Goal: Contribute content

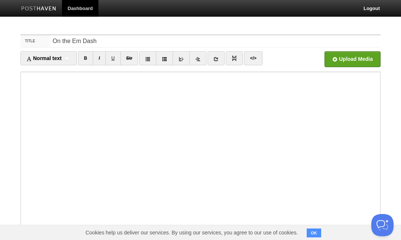
type input "On the Em Dash"
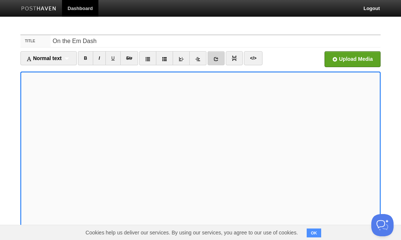
click at [219, 61] on icon at bounding box center [216, 58] width 5 height 5
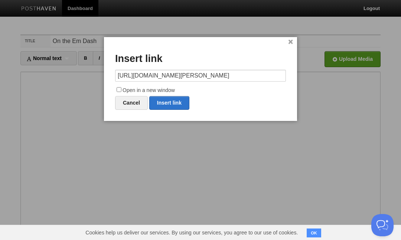
type input "[URL][DOMAIN_NAME][PERSON_NAME]"
click at [117, 88] on input "Open in a new window" at bounding box center [119, 89] width 5 height 5
checkbox input "true"
click at [168, 100] on link "Insert link" at bounding box center [169, 103] width 40 height 14
type input "https://"
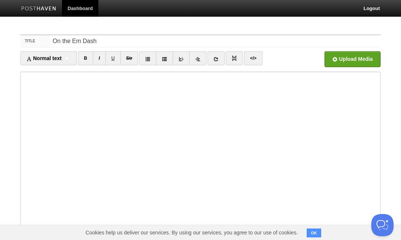
click at [22, 77] on iframe at bounding box center [200, 161] width 360 height 178
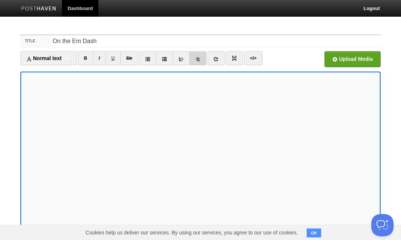
click at [200, 62] on link at bounding box center [197, 58] width 17 height 14
click at [183, 60] on icon at bounding box center [181, 58] width 5 height 5
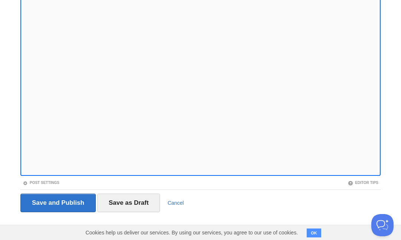
scroll to position [74, 0]
click at [26, 182] on span at bounding box center [25, 183] width 5 height 5
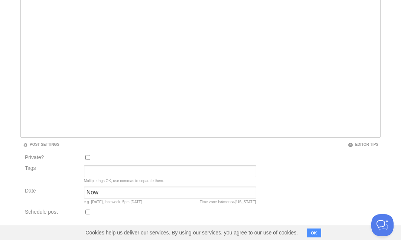
scroll to position [114, 0]
click at [92, 169] on input "Tags" at bounding box center [170, 169] width 172 height 12
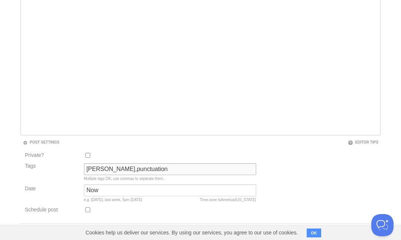
type input "[PERSON_NAME],punctuation"
click at [313, 233] on button "OK" at bounding box center [314, 233] width 14 height 9
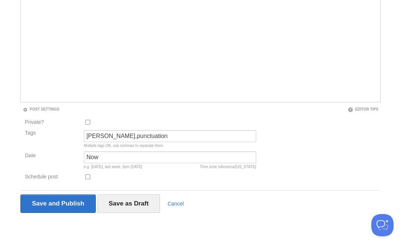
scroll to position [147, 0]
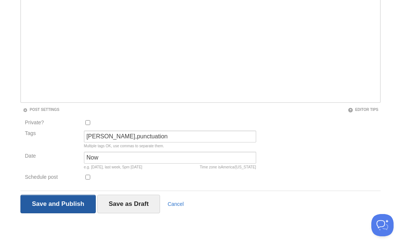
click at [64, 203] on input "Save and Publish" at bounding box center [57, 204] width 75 height 19
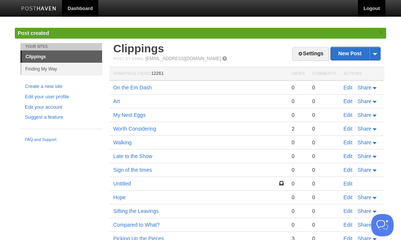
click at [374, 7] on link "Logout" at bounding box center [371, 8] width 27 height 17
